Goal: Task Accomplishment & Management: Use online tool/utility

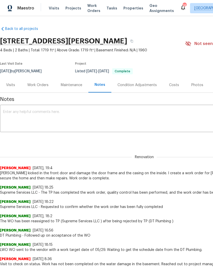
click at [74, 8] on span "Projects" at bounding box center [74, 8] width 16 height 5
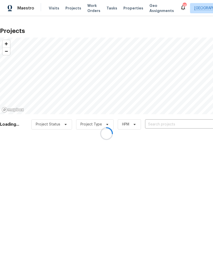
click at [167, 123] on div at bounding box center [106, 133] width 213 height 267
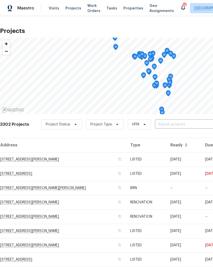
click at [170, 124] on input "text" at bounding box center [184, 125] width 59 height 8
type input "2 ro"
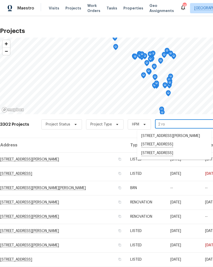
click at [180, 144] on li "[STREET_ADDRESS]" at bounding box center [174, 144] width 74 height 9
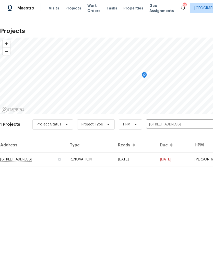
click at [148, 159] on td "[DATE]" at bounding box center [135, 160] width 42 height 14
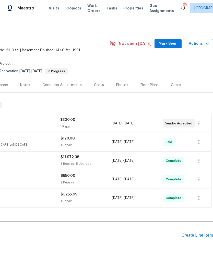
scroll to position [0, 76]
click at [148, 86] on div "Floor Plans" at bounding box center [150, 85] width 18 height 5
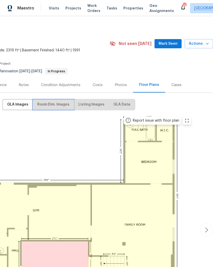
click at [63, 104] on span "Room Dim. Images" at bounding box center [53, 105] width 32 height 6
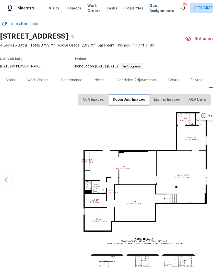
scroll to position [3, 0]
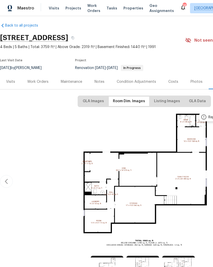
click at [42, 82] on div "Work Orders" at bounding box center [37, 81] width 21 height 5
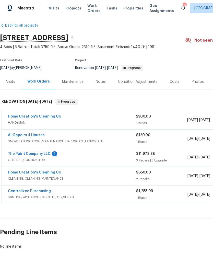
click at [21, 155] on link "The Paint Company LLC" at bounding box center [29, 154] width 43 height 4
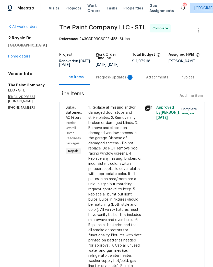
click at [114, 80] on div "Progress Updates 1" at bounding box center [115, 77] width 38 height 5
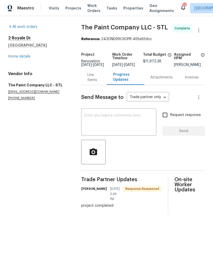
click at [120, 118] on textarea at bounding box center [118, 123] width 69 height 18
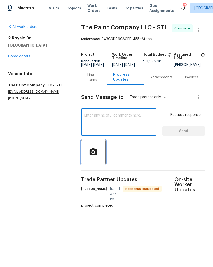
click at [93, 154] on circle "button" at bounding box center [94, 152] width 2 height 2
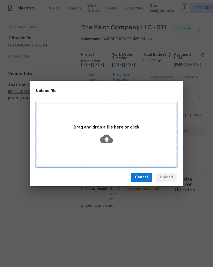
click at [106, 138] on icon at bounding box center [106, 139] width 13 height 13
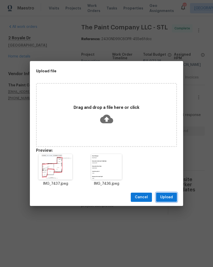
click at [171, 200] on span "Upload" at bounding box center [166, 197] width 13 height 6
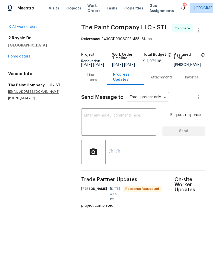
click at [167, 119] on input "Request response" at bounding box center [165, 115] width 11 height 11
checkbox input "true"
click at [132, 119] on textarea at bounding box center [118, 123] width 69 height 18
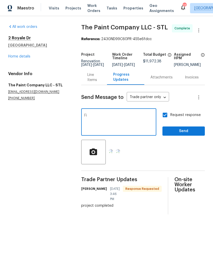
type textarea "F"
type textarea "Total living sq ft of the home is 3759 sq ft and that includes 1440 sq ft of th…"
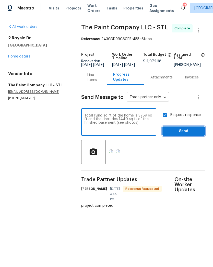
click at [189, 135] on span "Send" at bounding box center [184, 131] width 34 height 6
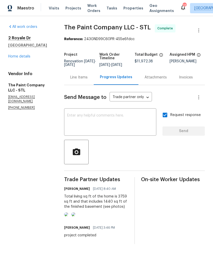
click at [52, 9] on span "Visits" at bounding box center [54, 8] width 10 height 5
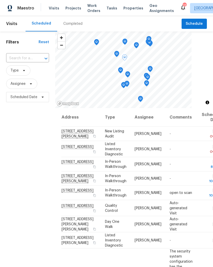
click at [0, 0] on icon at bounding box center [0, 0] width 0 height 0
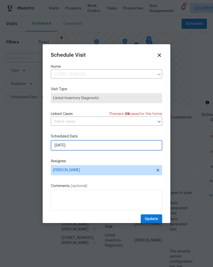
click at [81, 147] on input "[DATE]" at bounding box center [107, 145] width 112 height 10
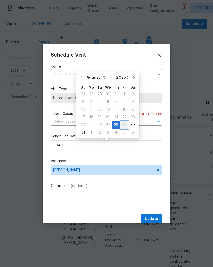
click at [121, 123] on div "29" at bounding box center [125, 125] width 8 height 7
type input "[DATE]"
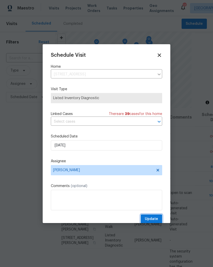
click at [155, 218] on span "Update" at bounding box center [151, 219] width 13 height 6
